Goal: Information Seeking & Learning: Understand process/instructions

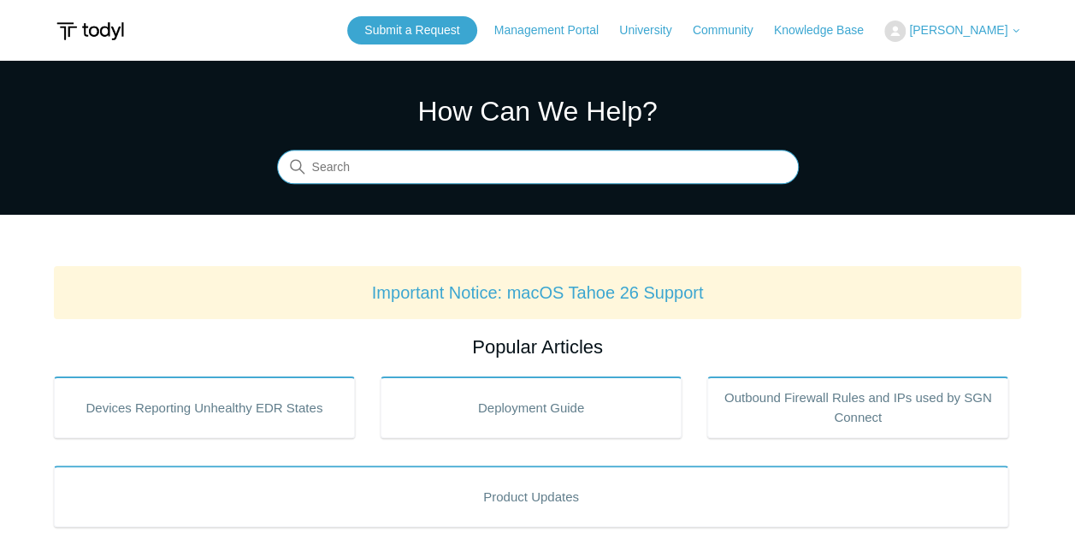
click at [393, 177] on input "Search" at bounding box center [538, 167] width 522 height 34
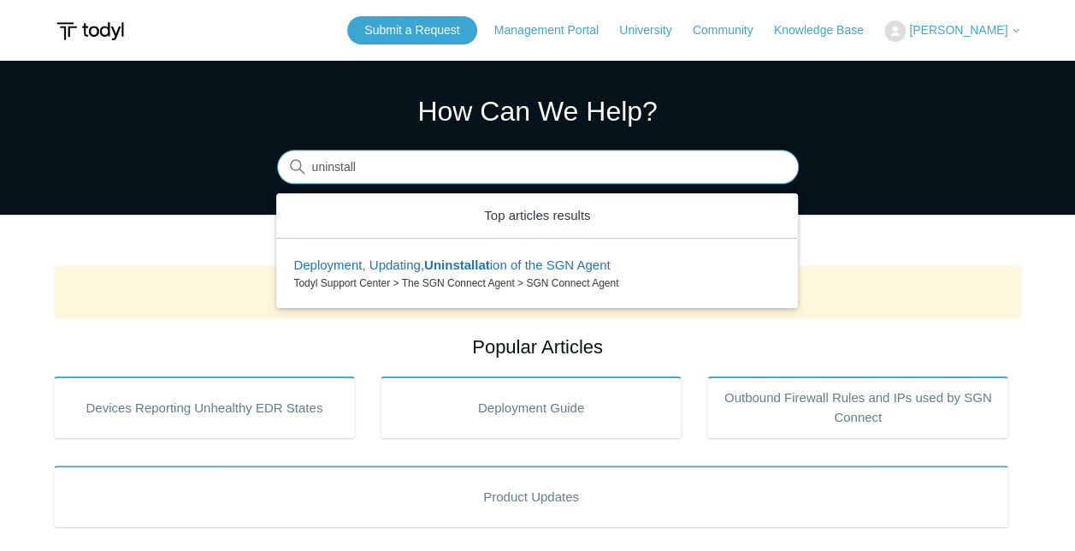
type input "uninstall"
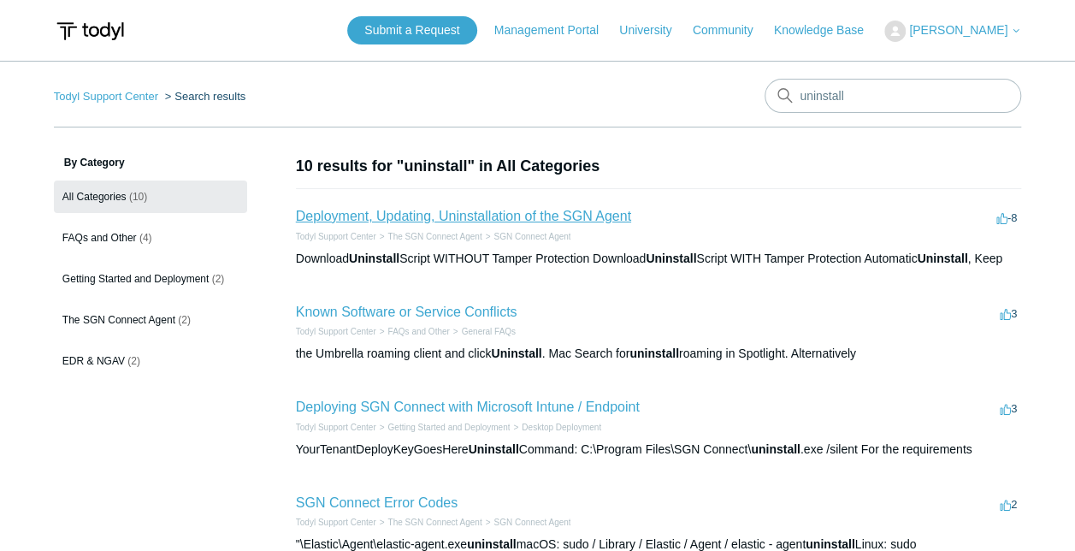
click at [492, 217] on link "Deployment, Updating, Uninstallation of the SGN Agent" at bounding box center [463, 216] width 335 height 15
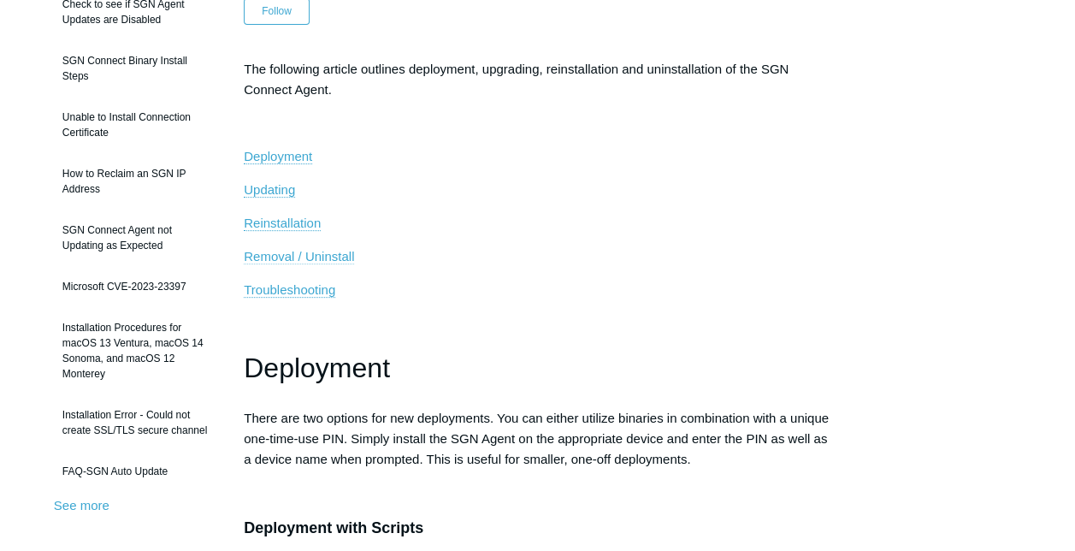
click at [320, 256] on span "Removal / Uninstall" at bounding box center [299, 256] width 110 height 15
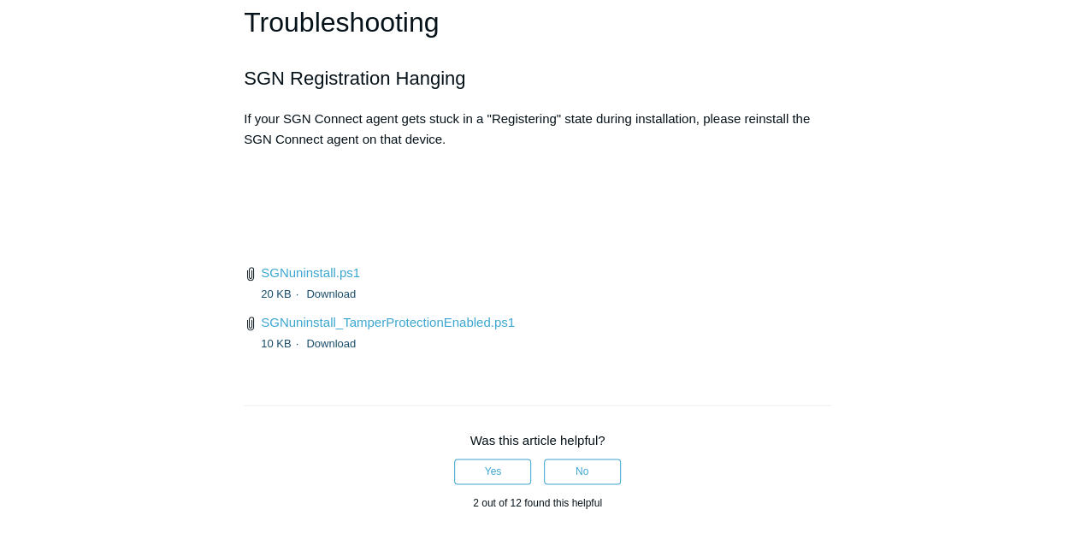
scroll to position [4128, 0]
